Goal: Task Accomplishment & Management: Use online tool/utility

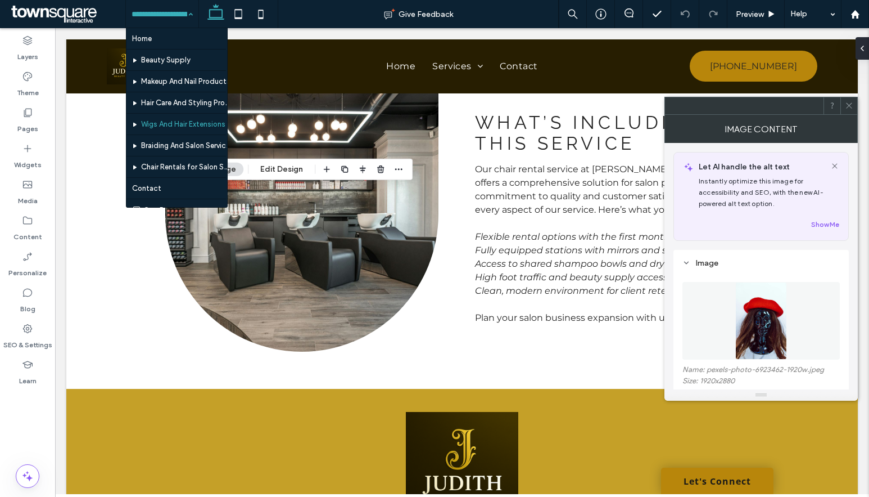
click at [236, 171] on button "Manage Image" at bounding box center [209, 169] width 70 height 13
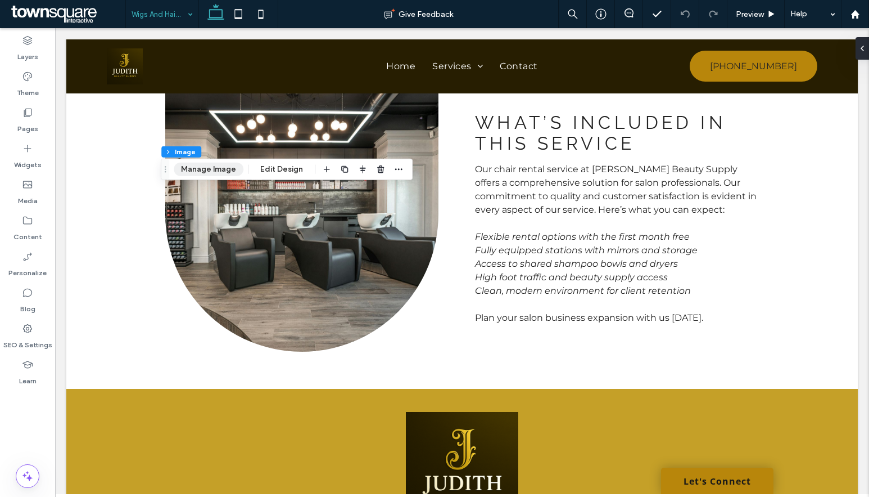
click at [236, 171] on button "Manage Image" at bounding box center [209, 169] width 70 height 13
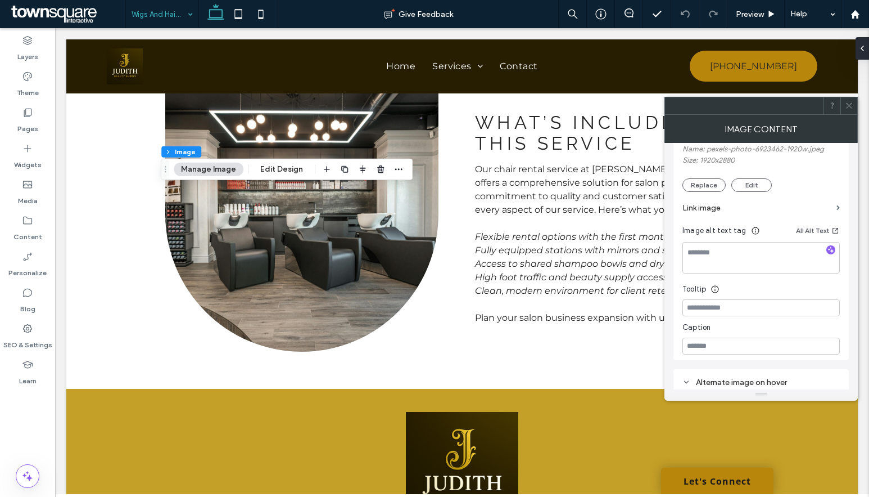
scroll to position [225, 0]
click at [692, 177] on button "Replace" at bounding box center [704, 180] width 43 height 13
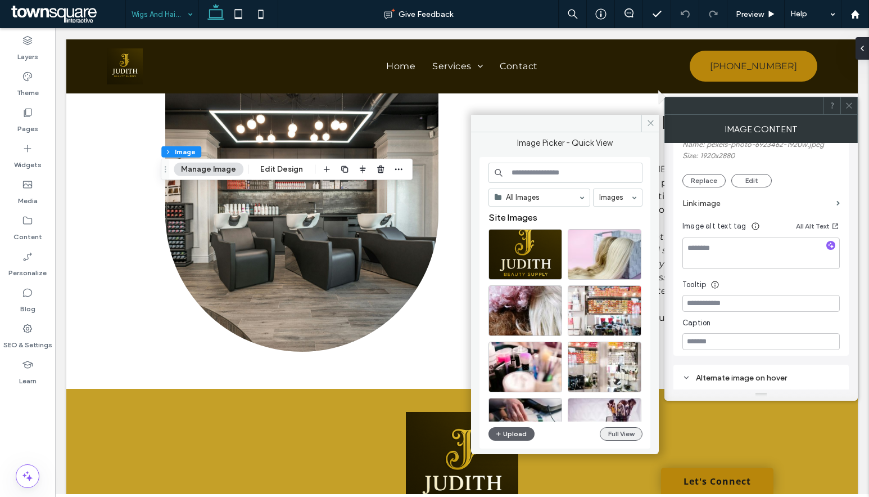
click at [617, 438] on button "Full View" at bounding box center [621, 433] width 43 height 13
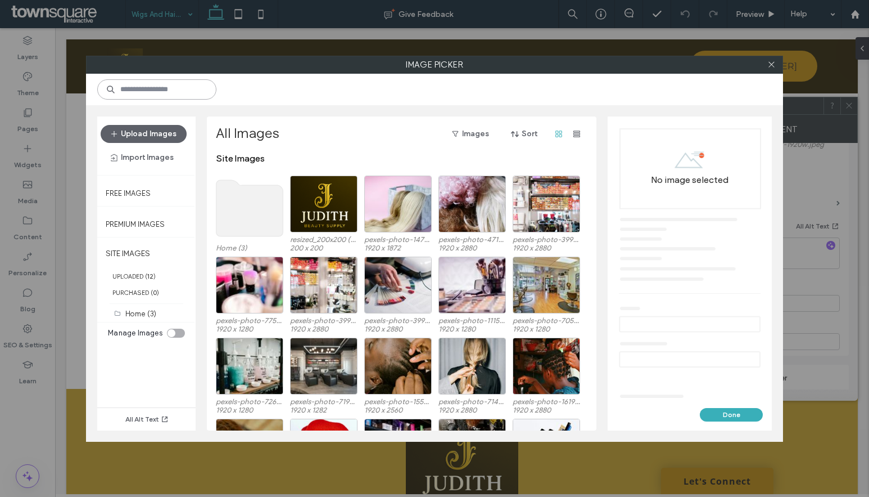
click at [208, 96] on input at bounding box center [156, 89] width 119 height 20
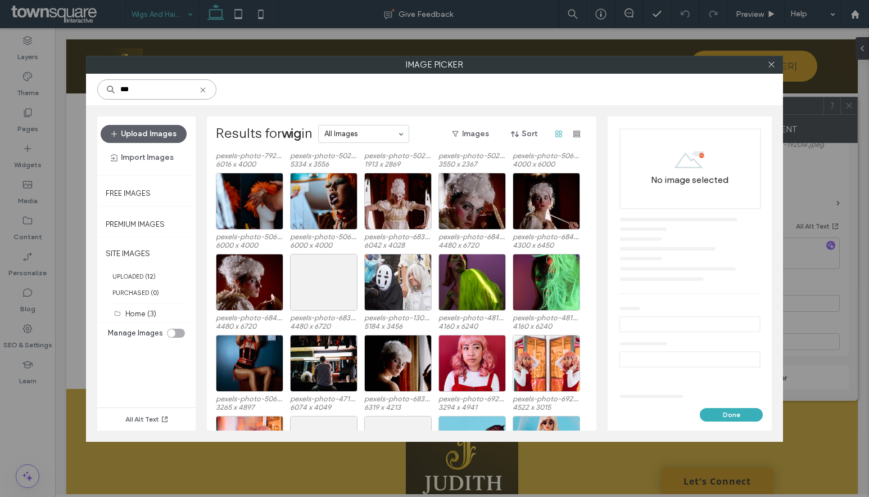
scroll to position [3041, 0]
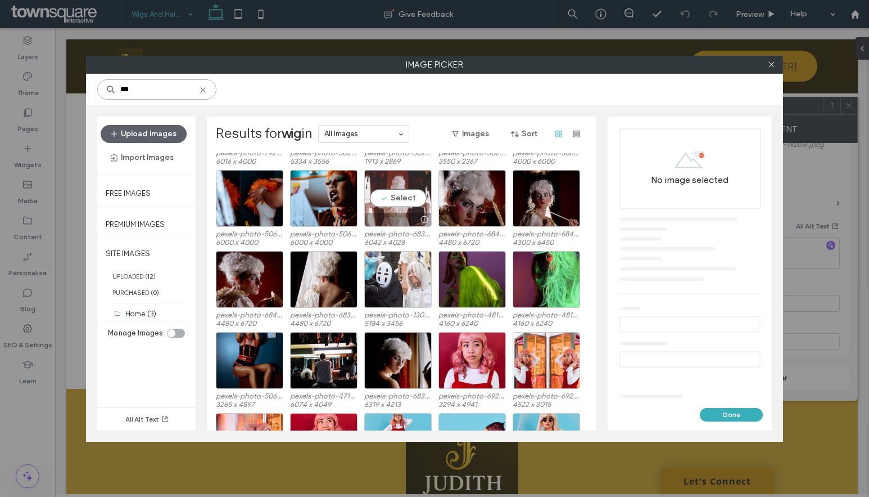
type input "***"
click at [406, 195] on div "Select" at bounding box center [397, 198] width 67 height 57
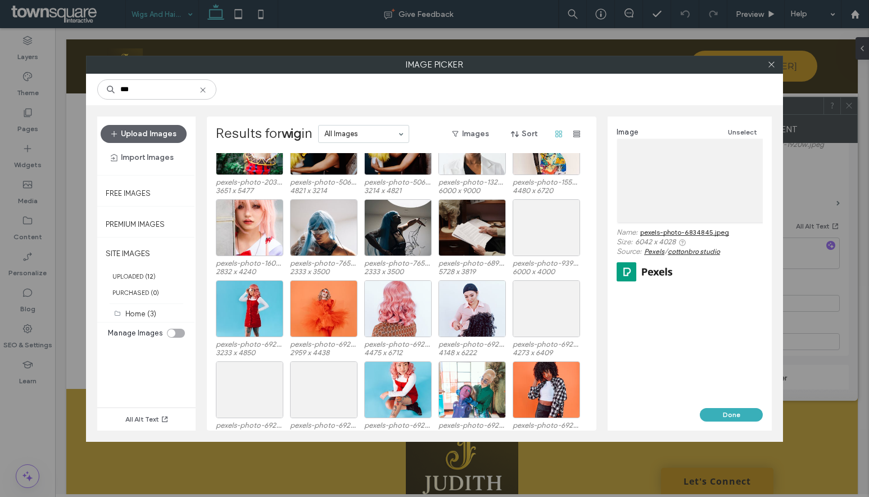
scroll to position [6008, 0]
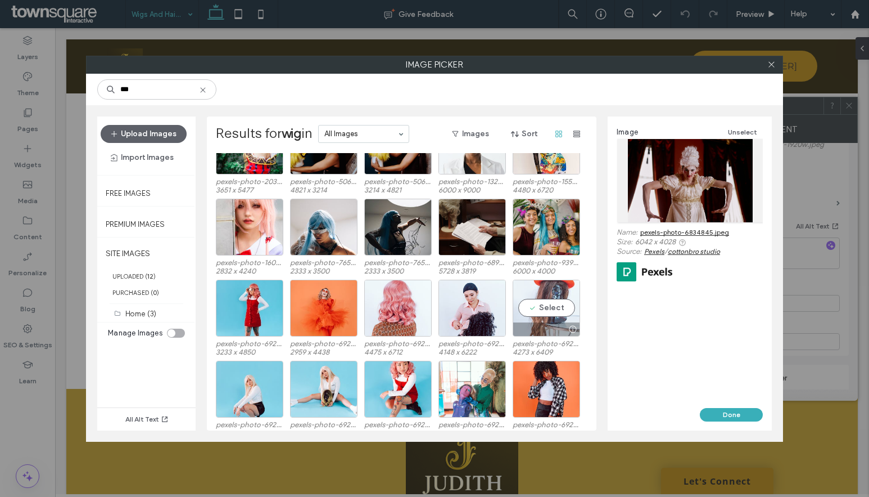
click at [533, 305] on div "Select" at bounding box center [546, 307] width 67 height 57
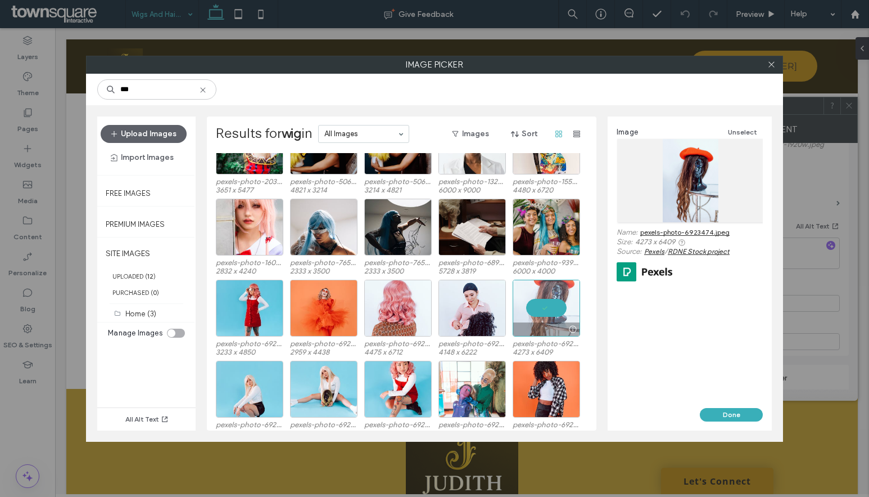
click at [702, 229] on link "pexels-photo-6923474.jpeg" at bounding box center [684, 232] width 89 height 8
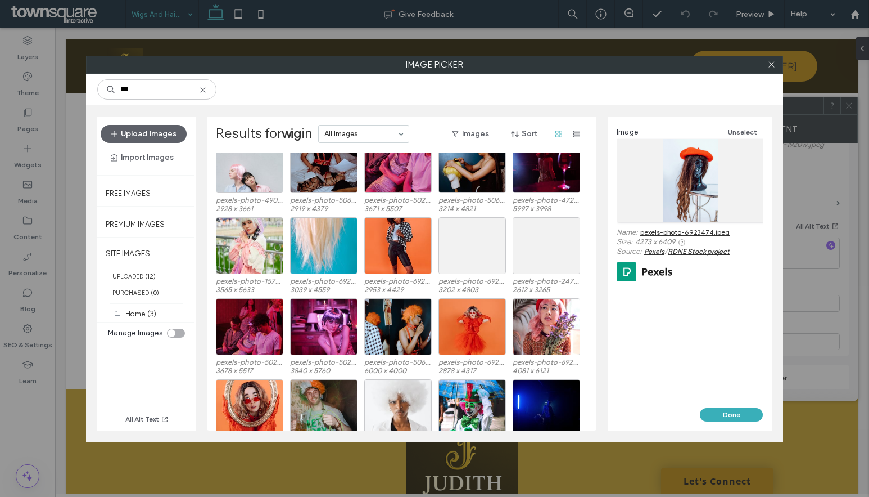
scroll to position [1787, 0]
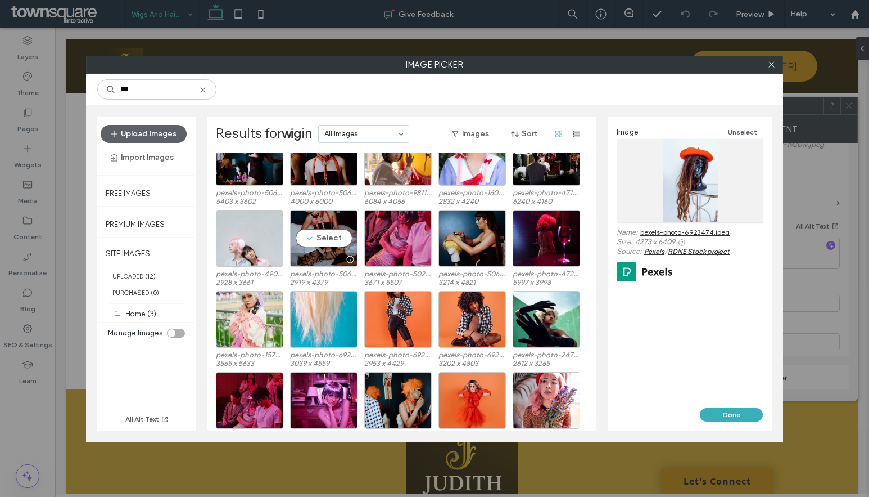
drag, startPoint x: 312, startPoint y: 238, endPoint x: 358, endPoint y: 234, distance: 46.9
click at [312, 238] on div "Select" at bounding box center [323, 238] width 67 height 57
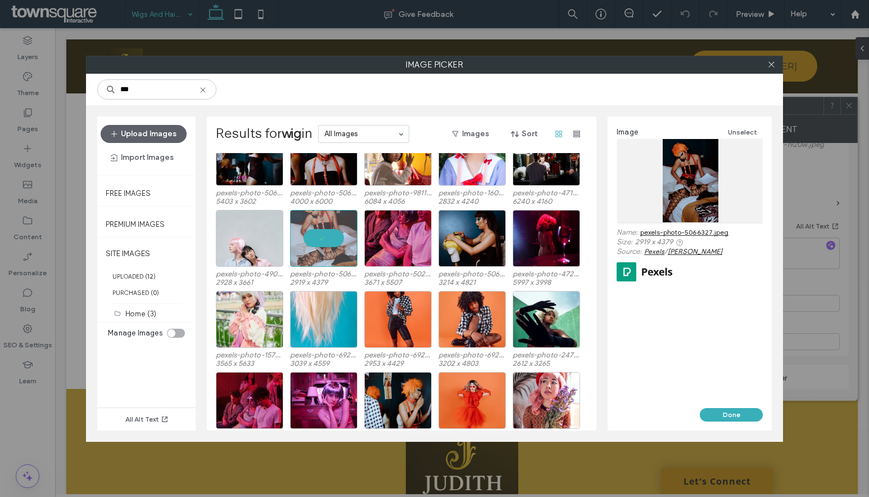
click at [679, 232] on link "pexels-photo-5066327.jpeg" at bounding box center [684, 232] width 88 height 8
click at [665, 222] on div "Image Unselect Name: pexels-photo-5066327.jpeg Size: 2919 x 4379 Source: Pexels…" at bounding box center [690, 204] width 146 height 159
click at [675, 230] on link "pexels-photo-5066327.jpeg" at bounding box center [684, 232] width 88 height 8
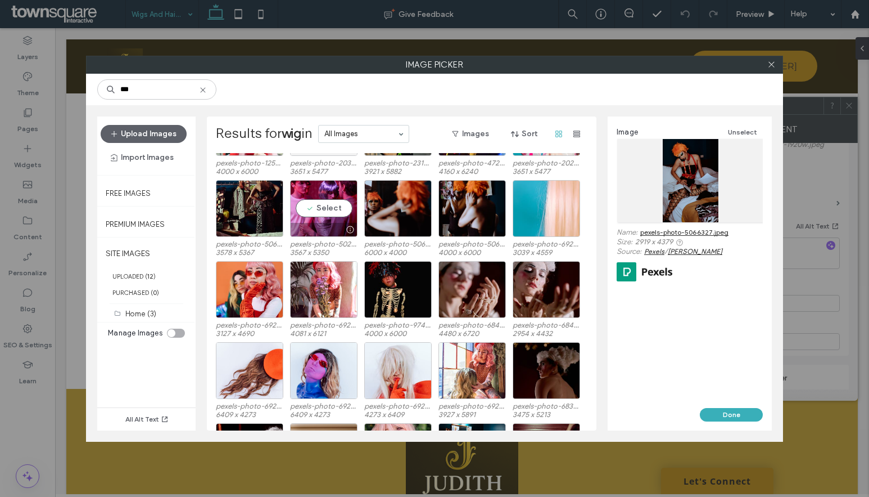
scroll to position [943, 0]
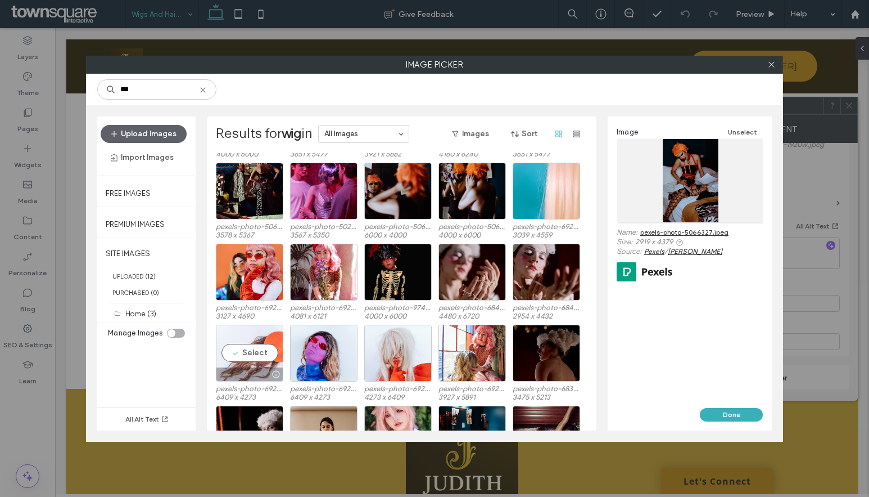
click at [249, 349] on div "Select" at bounding box center [249, 352] width 67 height 57
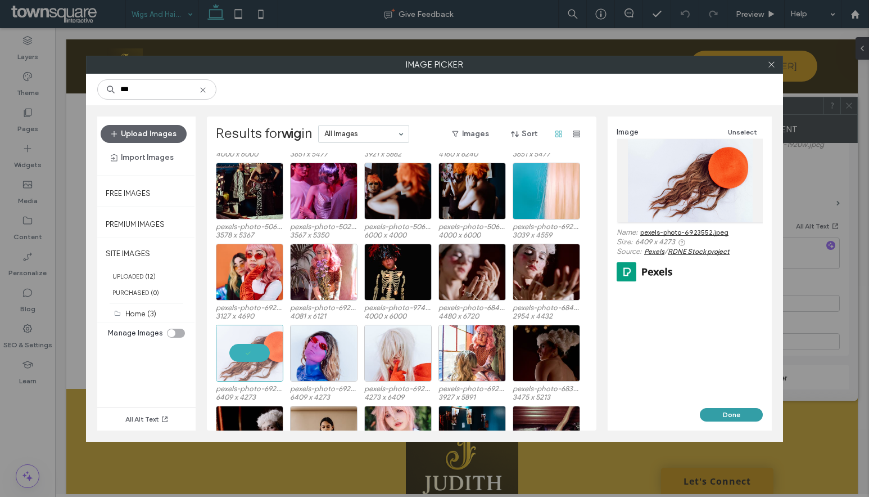
click at [734, 417] on button "Done" at bounding box center [731, 414] width 63 height 13
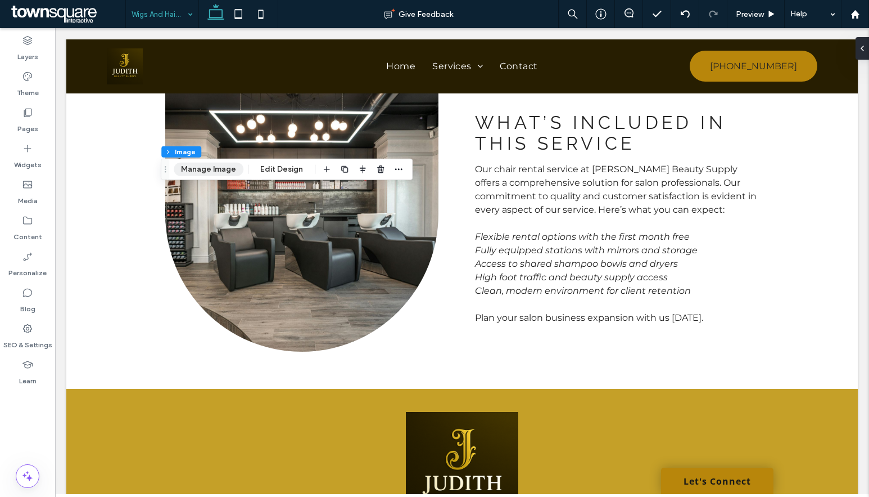
click at [216, 172] on button "Manage Image" at bounding box center [209, 169] width 70 height 13
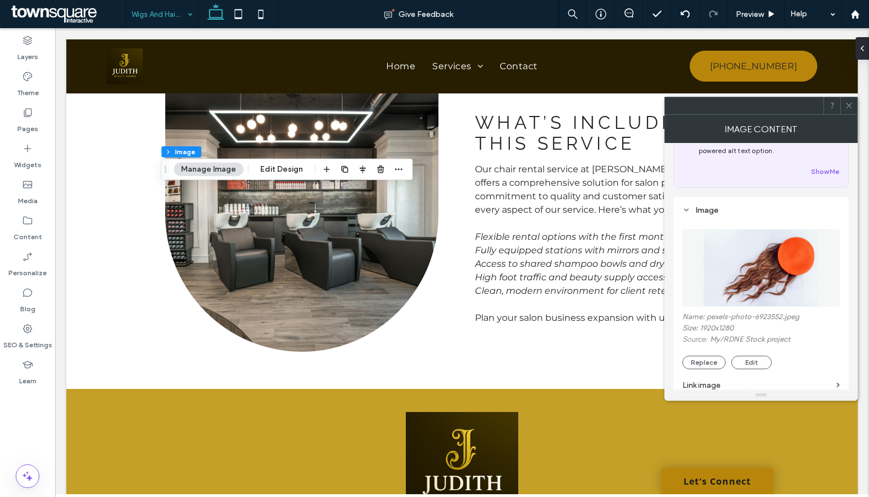
scroll to position [112, 0]
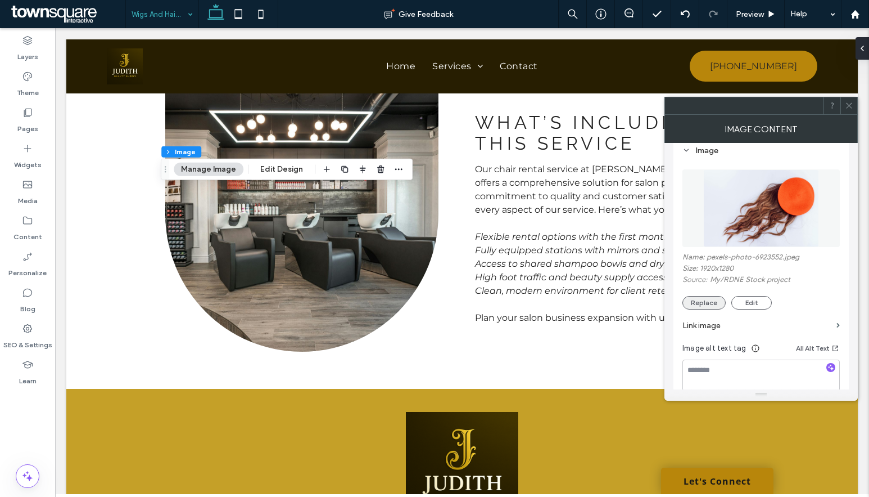
click at [711, 305] on button "Replace" at bounding box center [704, 302] width 43 height 13
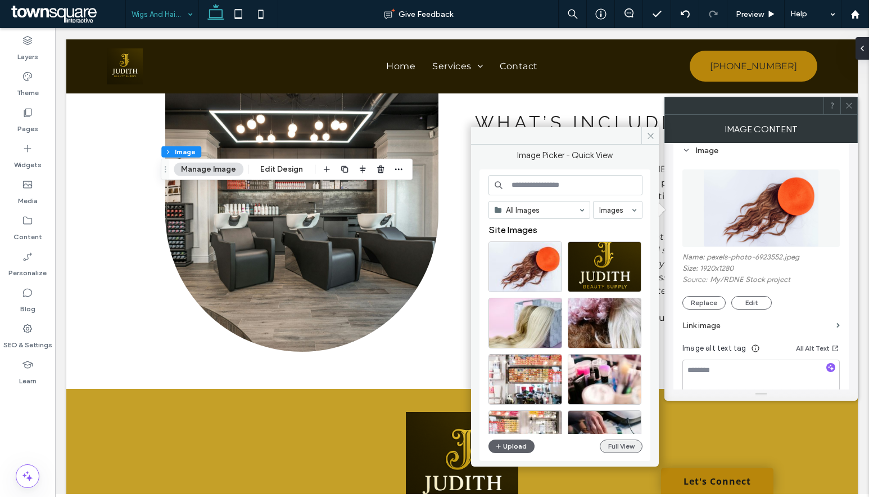
click at [634, 440] on button "Full View" at bounding box center [621, 445] width 43 height 13
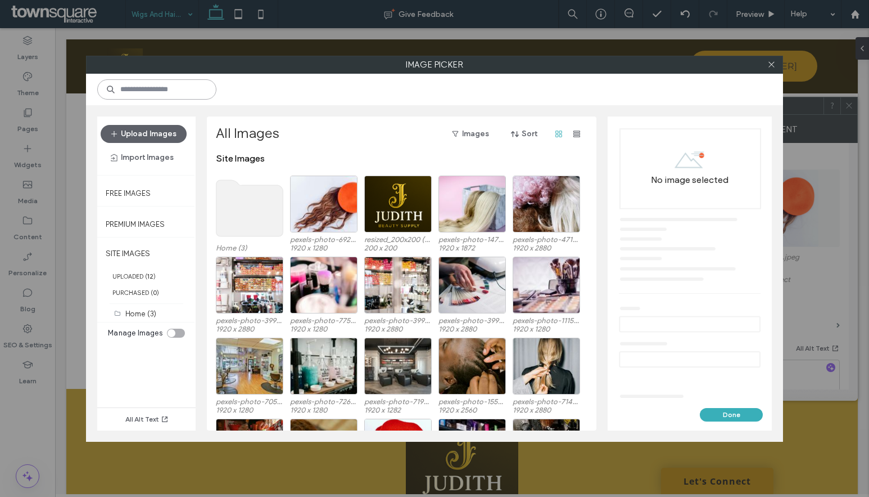
click at [194, 94] on input at bounding box center [156, 89] width 119 height 20
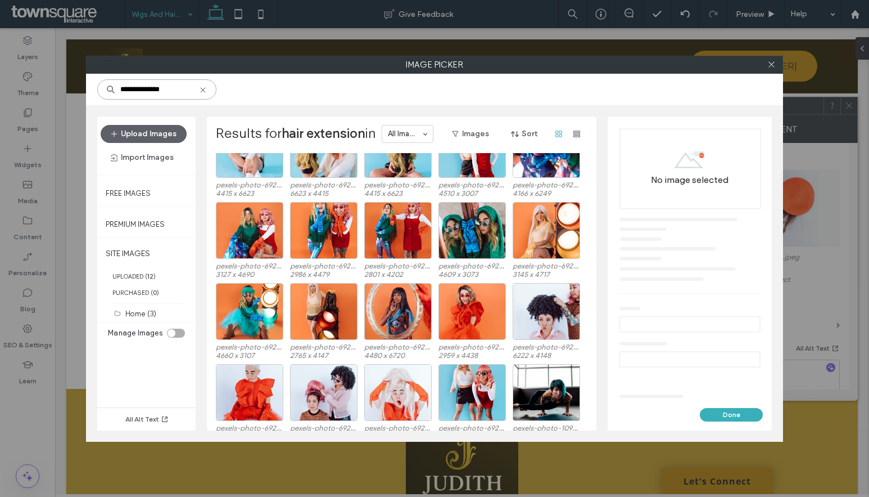
scroll to position [1340, 0]
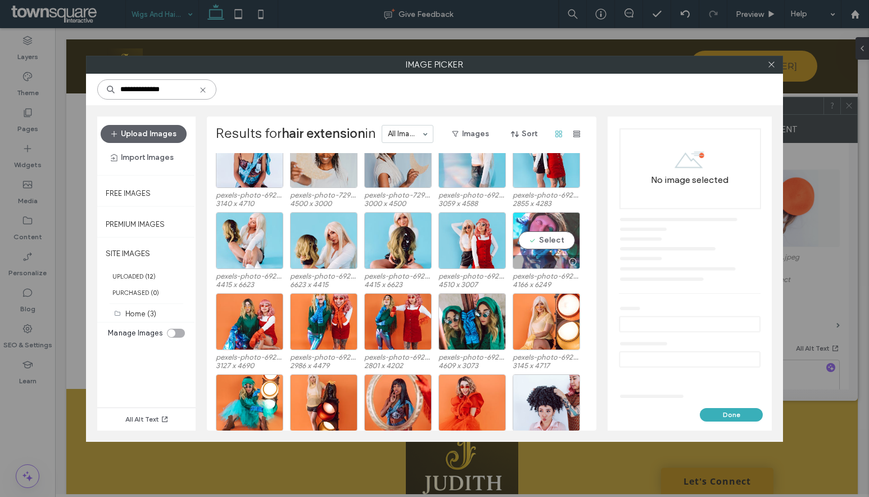
type input "**********"
click at [554, 241] on div "Select" at bounding box center [546, 240] width 67 height 57
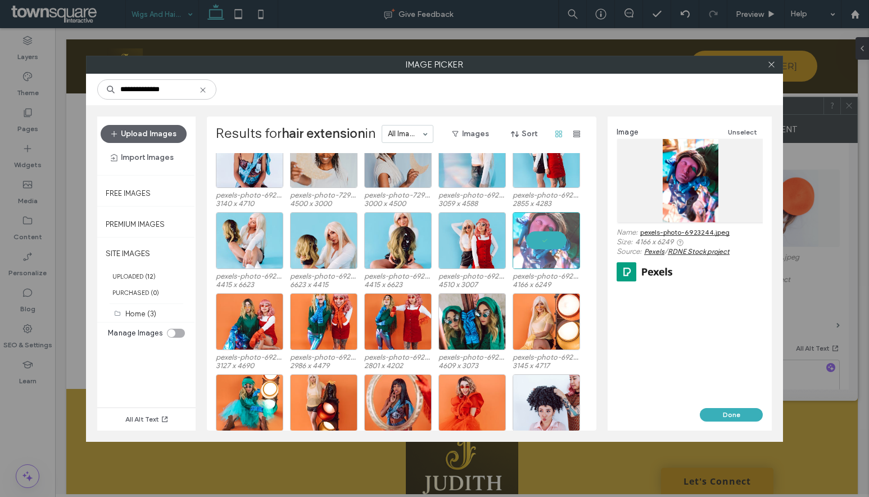
click at [646, 234] on link "pexels-photo-6923244.jpeg" at bounding box center [684, 232] width 89 height 8
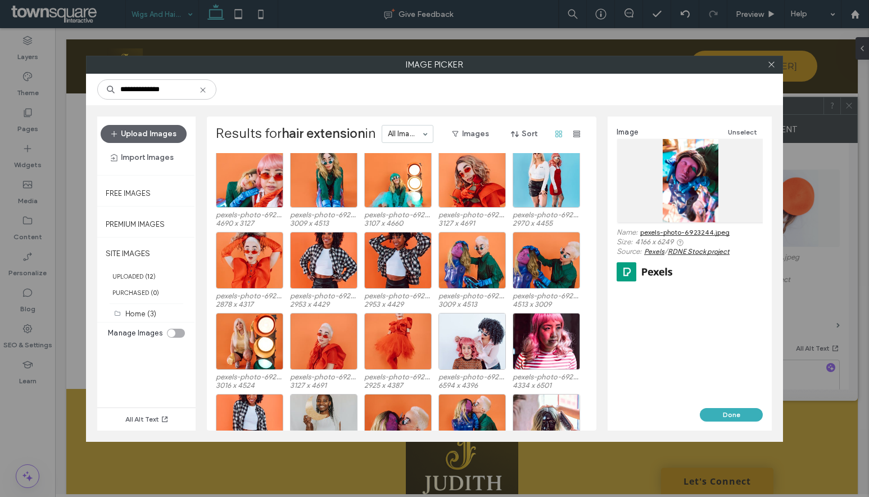
scroll to position [1970, 0]
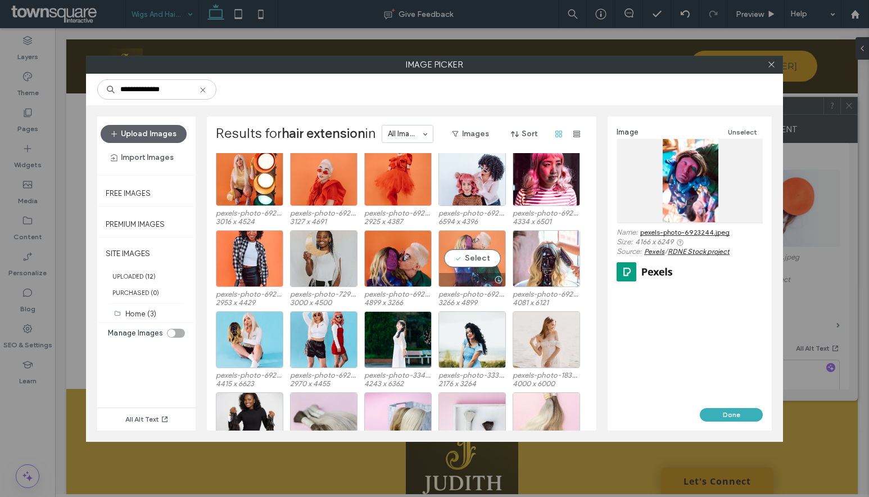
click at [459, 258] on div "Select" at bounding box center [472, 258] width 67 height 57
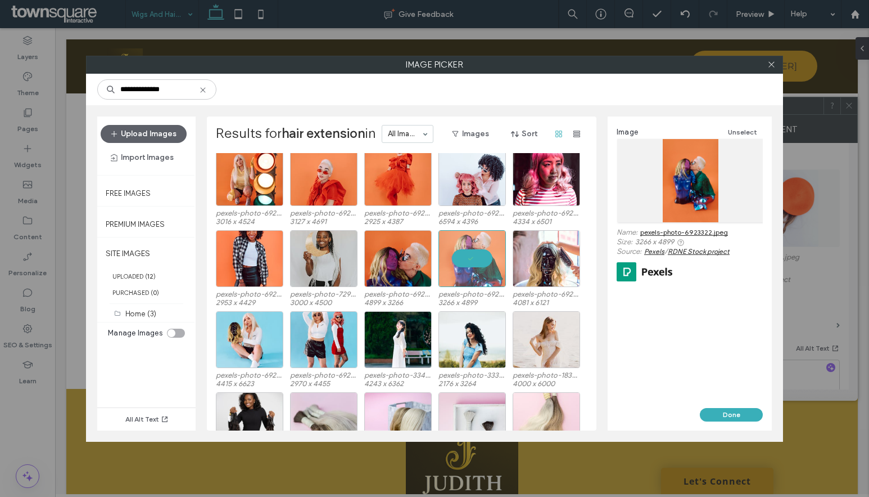
click at [665, 232] on link "pexels-photo-6923322.jpeg" at bounding box center [684, 232] width 88 height 8
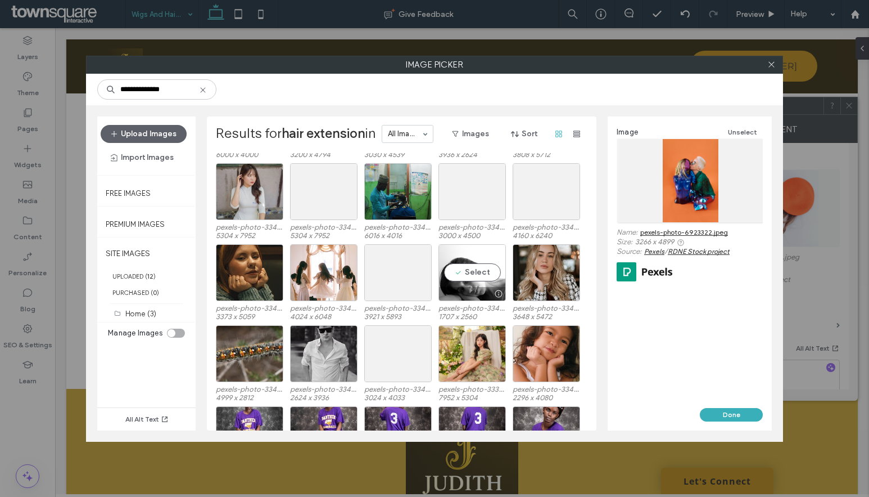
scroll to position [2136, 0]
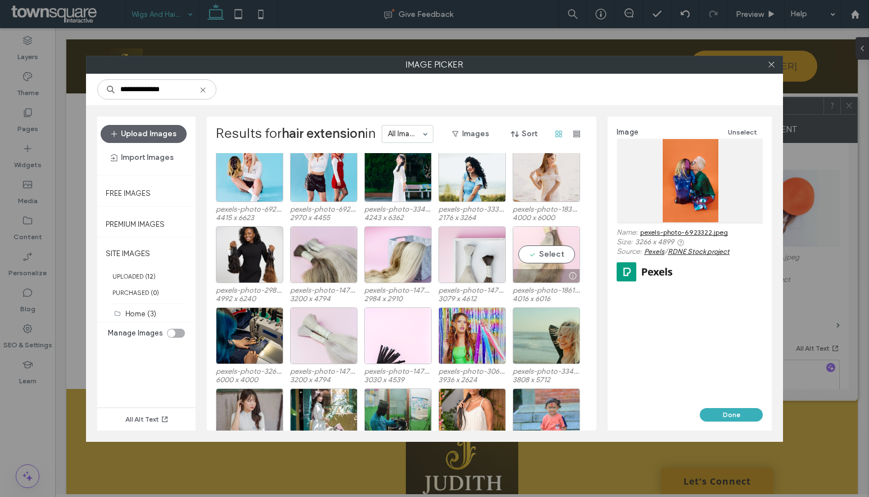
click at [543, 249] on div "Select" at bounding box center [546, 254] width 67 height 57
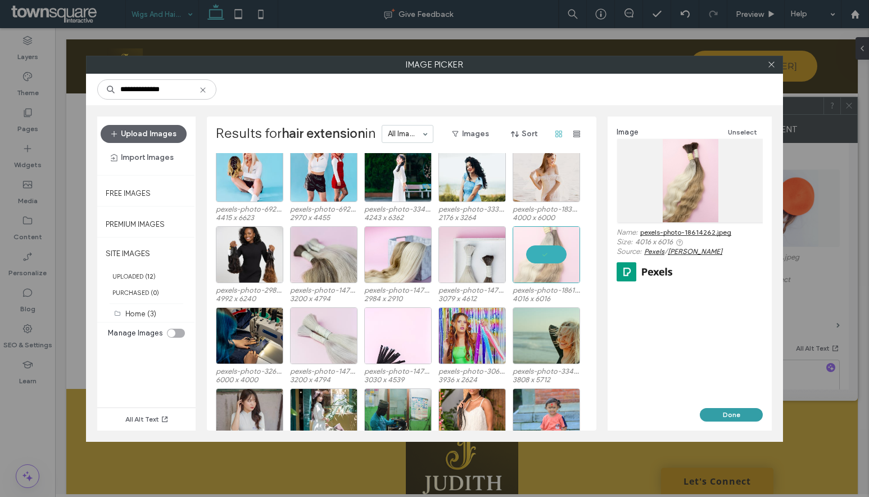
click at [745, 413] on button "Done" at bounding box center [731, 414] width 63 height 13
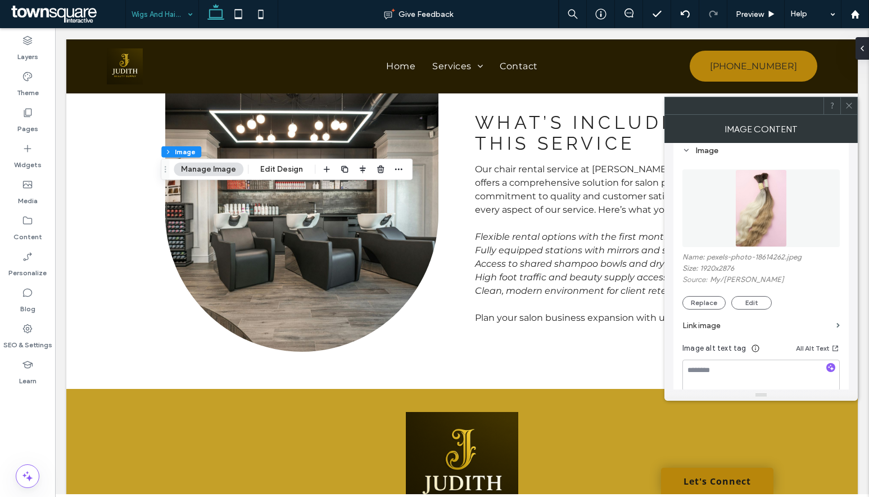
click at [849, 112] on span at bounding box center [849, 105] width 8 height 17
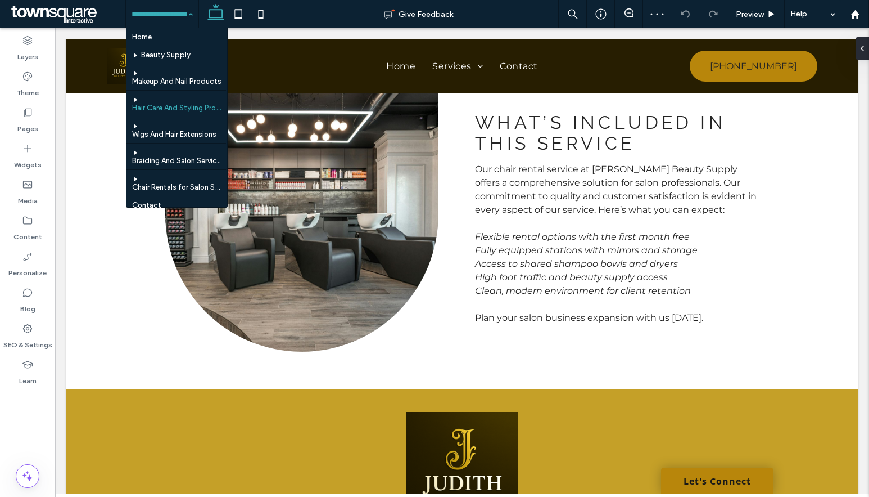
click at [192, 16] on div "Home Beauty Supply Makeup And Nail Products Hair Care And Styling Products Wigs…" at bounding box center [162, 14] width 73 height 28
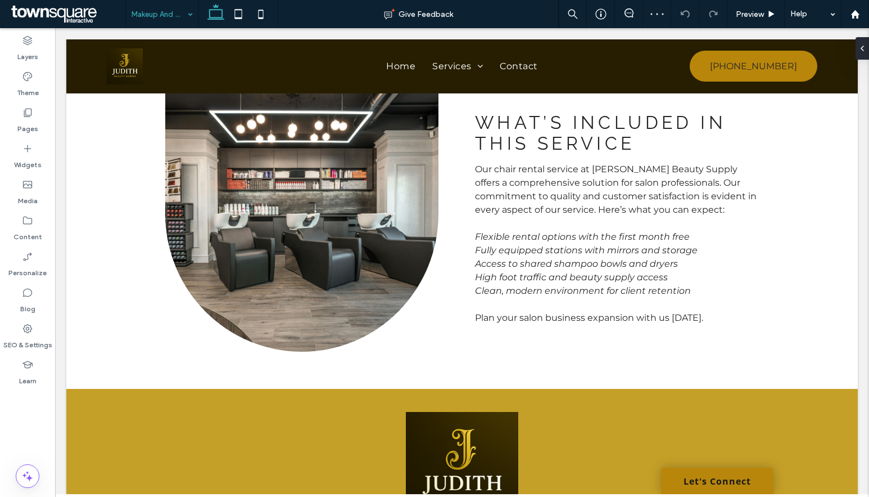
click at [169, 13] on input at bounding box center [160, 14] width 56 height 28
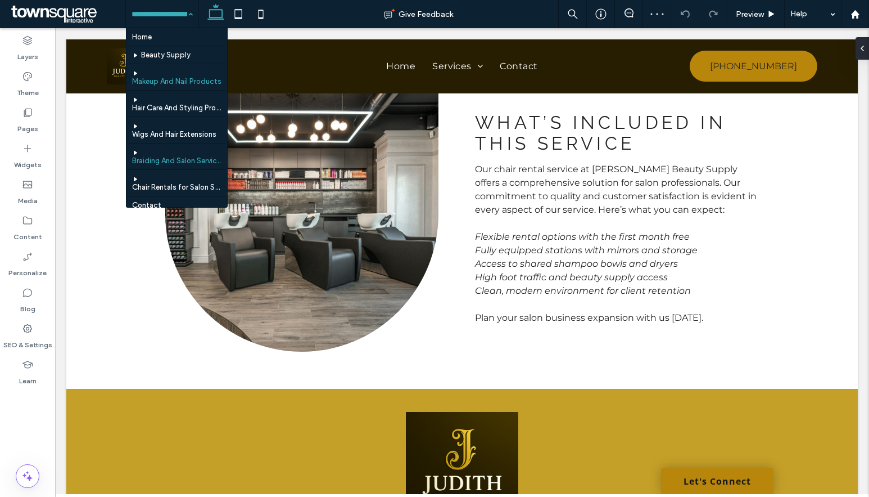
scroll to position [26, 0]
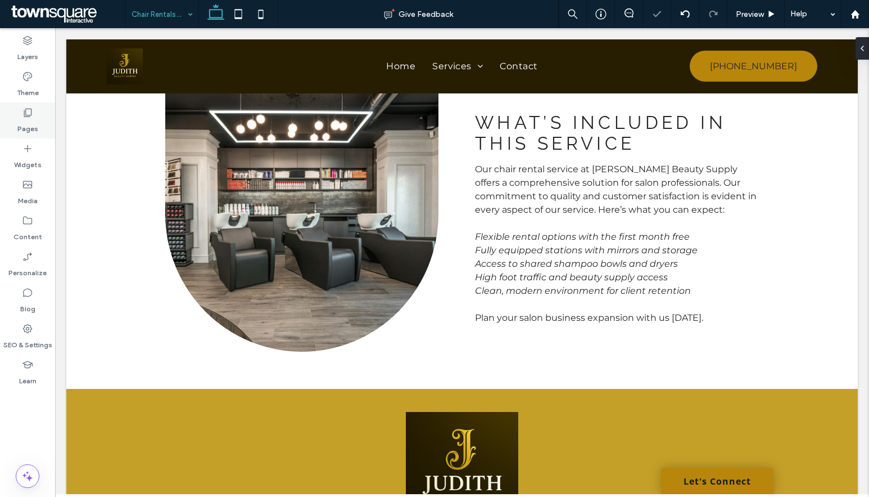
type input "*******"
type input "**"
